Goal: Task Accomplishment & Management: Use online tool/utility

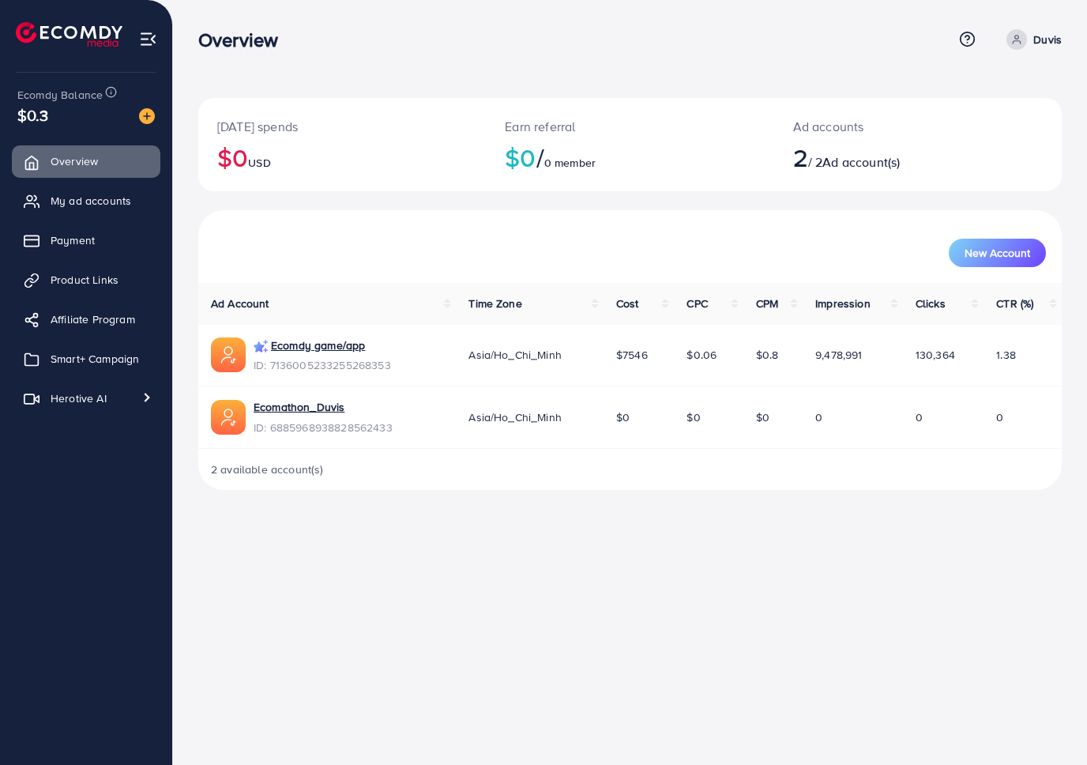
copy p "Ad accounts"
drag, startPoint x: 788, startPoint y: 125, endPoint x: 868, endPoint y: 131, distance: 80.0
click at [868, 131] on div "Ad accounts 2 / 2 Ad account(s)" at bounding box center [882, 144] width 216 height 93
copy h2 "2 / 2 Ad account(s)"
drag, startPoint x: 795, startPoint y: 163, endPoint x: 928, endPoint y: 173, distance: 133.9
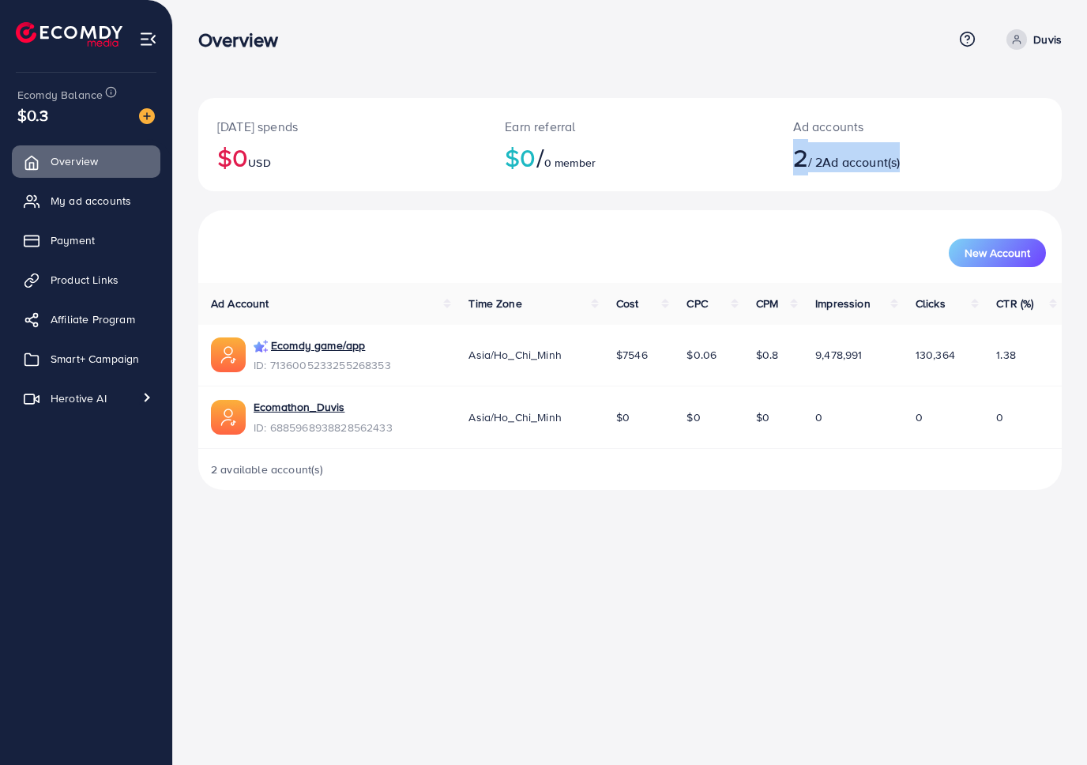
click at [928, 173] on div "Ad accounts 2 / 2 Ad account(s)" at bounding box center [882, 144] width 216 height 93
click at [624, 533] on div "Overview Help Center Contact Support Term and policy About Us Duvis Profile Log…" at bounding box center [543, 382] width 1087 height 765
click at [101, 371] on link "Smart+ Campaign" at bounding box center [86, 359] width 149 height 32
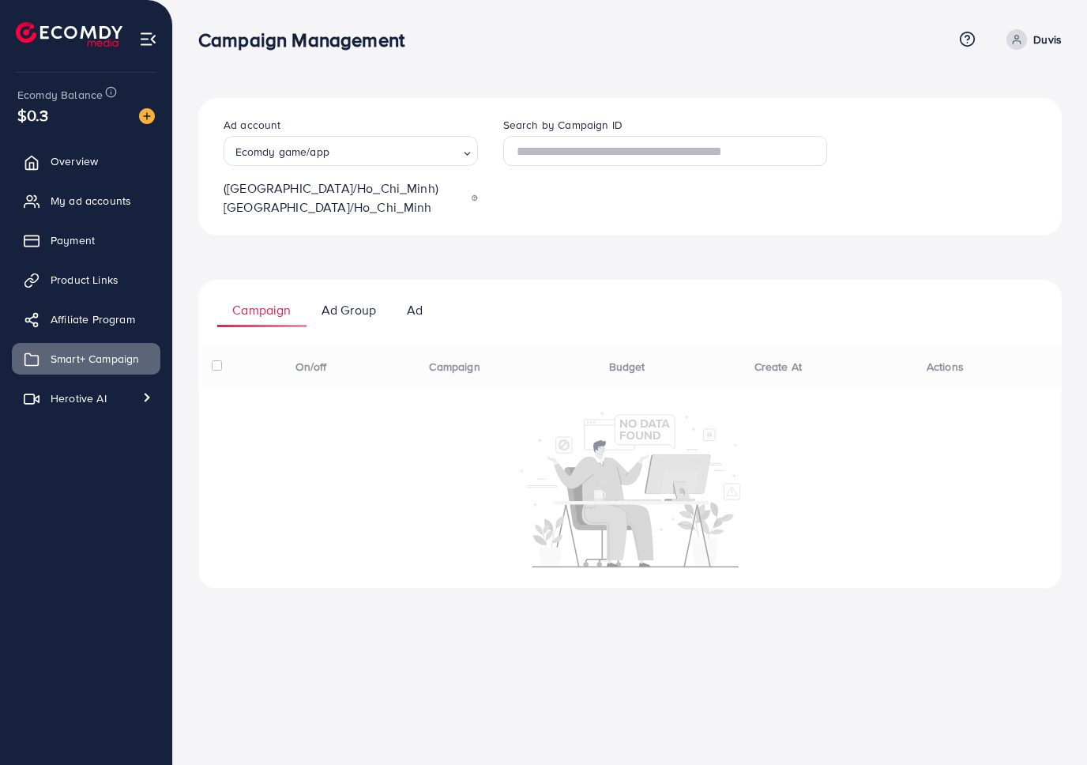
click at [592, 293] on ul "Campaign Ad Group Ad" at bounding box center [629, 303] width 863 height 47
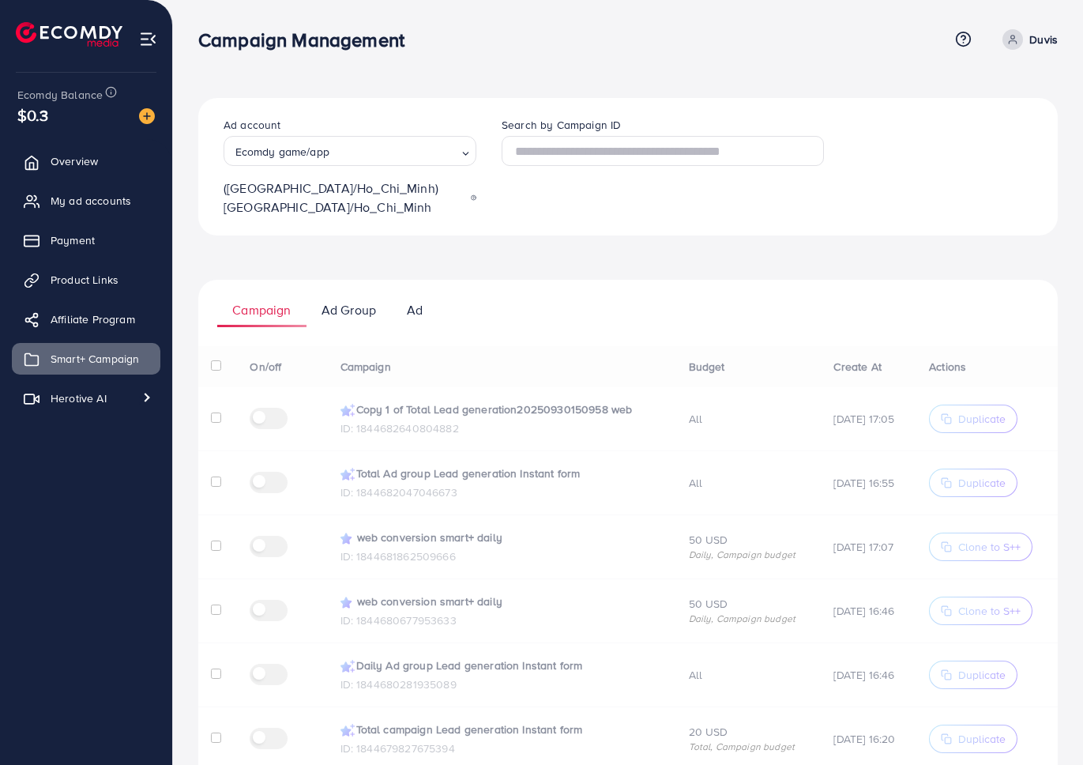
click at [498, 356] on div "On/off Campaign Budget Create At Actions Copy 1 of Total Lead generation2025093…" at bounding box center [627, 718] width 859 height 744
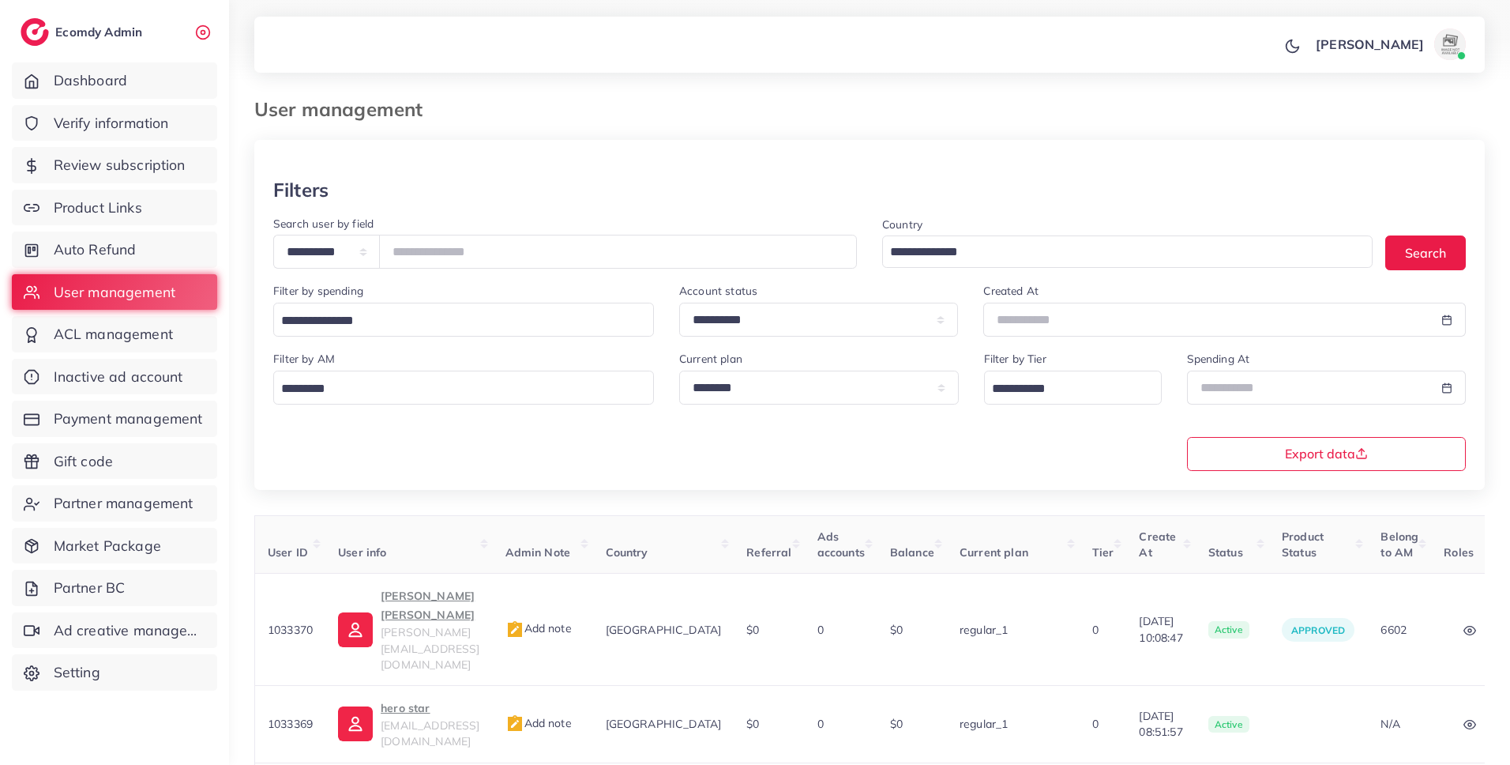
select select "*****"
click at [631, 482] on div "**********" at bounding box center [869, 334] width 1231 height 311
